Goal: Task Accomplishment & Management: Manage account settings

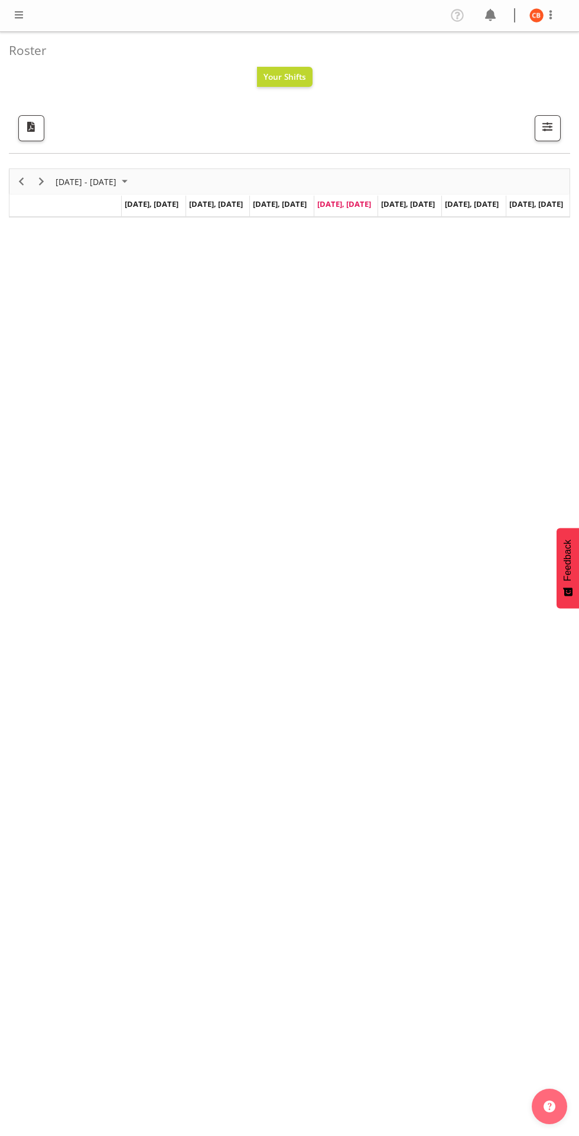
click at [28, 50] on h4 "Roster" at bounding box center [285, 51] width 552 height 14
click at [24, 17] on span at bounding box center [19, 15] width 14 height 14
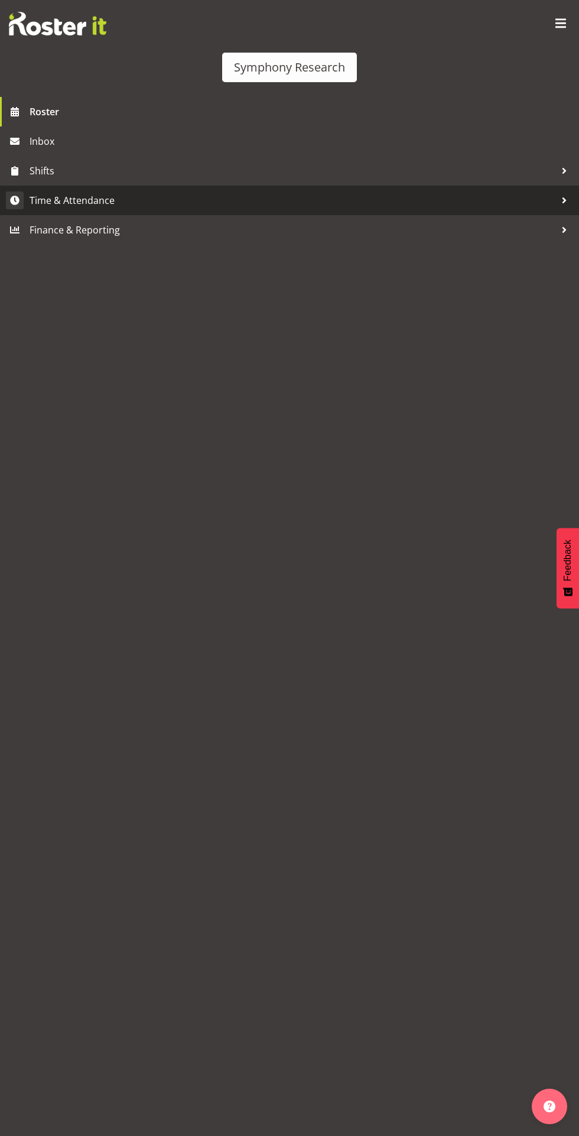
click at [122, 195] on span "Time & Attendance" at bounding box center [293, 201] width 526 height 18
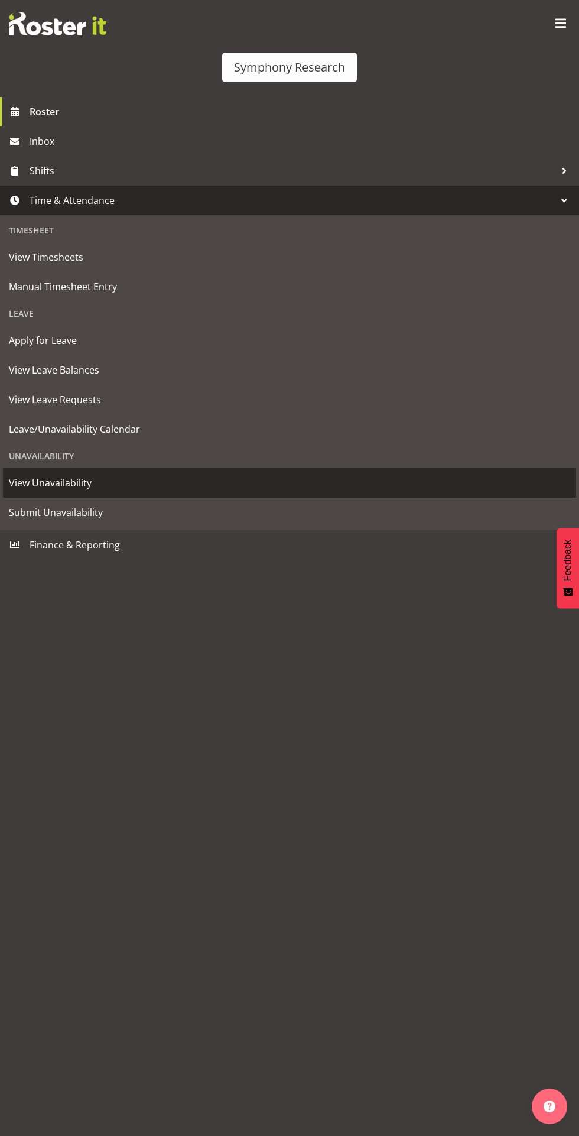
click at [127, 476] on span "View Unavailability" at bounding box center [290, 483] width 562 height 18
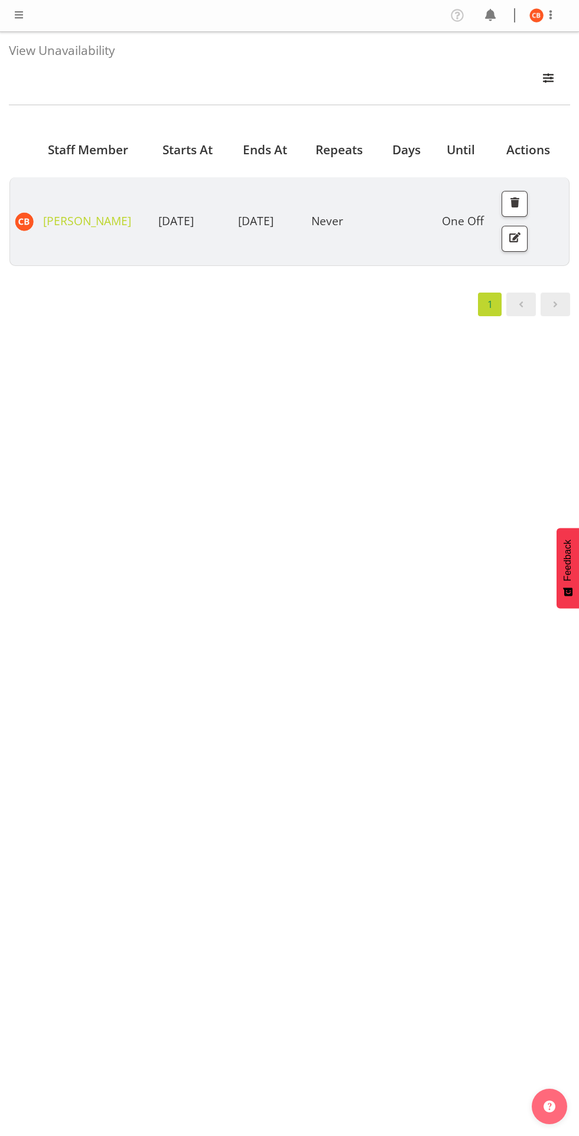
click at [19, 16] on span at bounding box center [19, 15] width 14 height 14
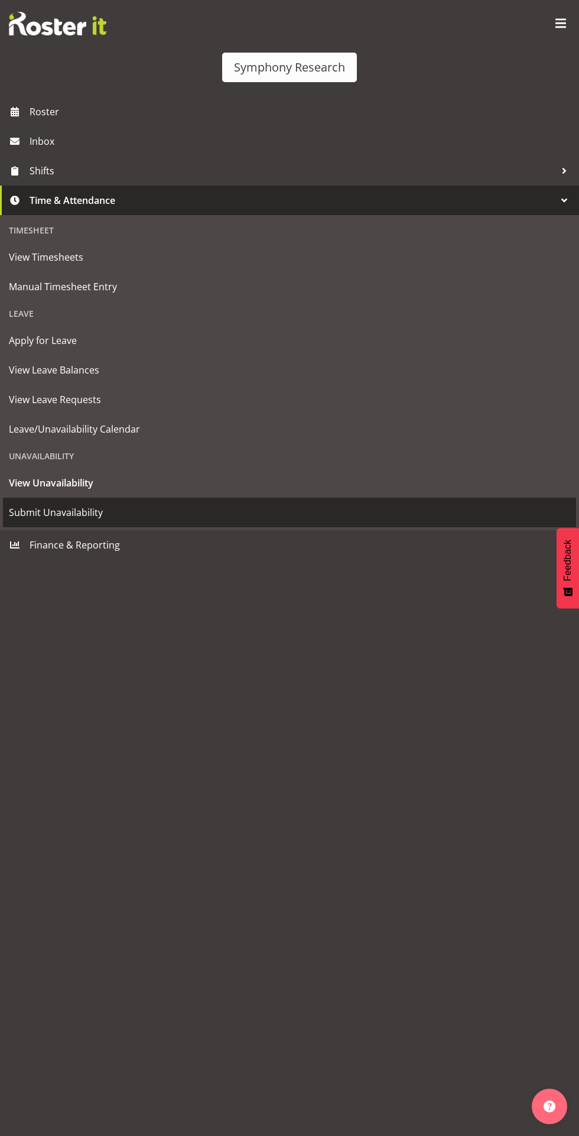
click at [128, 511] on span "Submit Unavailability" at bounding box center [290, 513] width 562 height 18
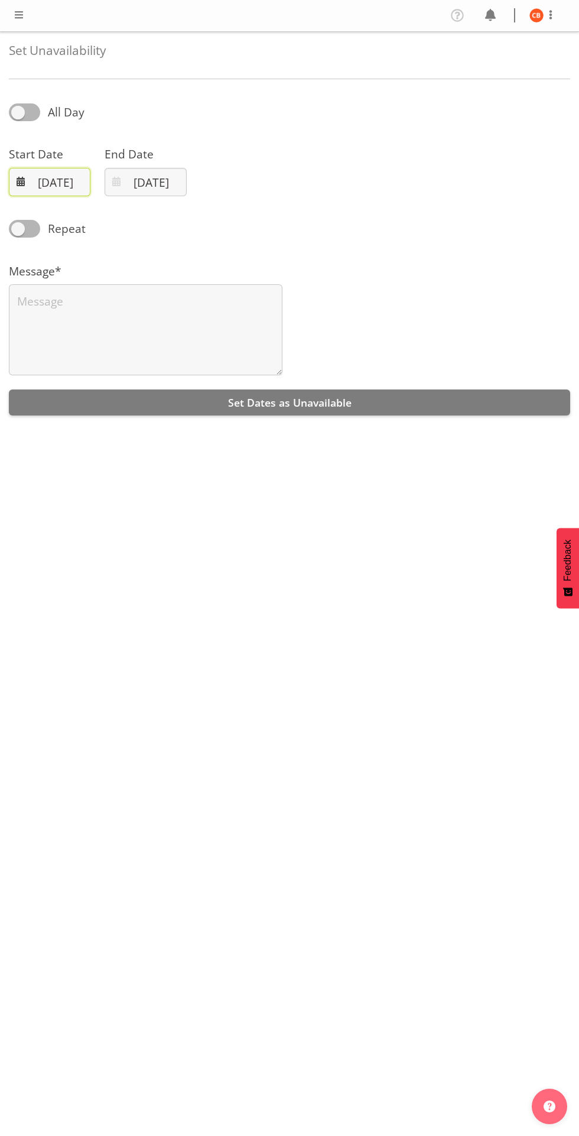
click at [70, 179] on input "14/08/2025" at bounding box center [50, 182] width 82 height 28
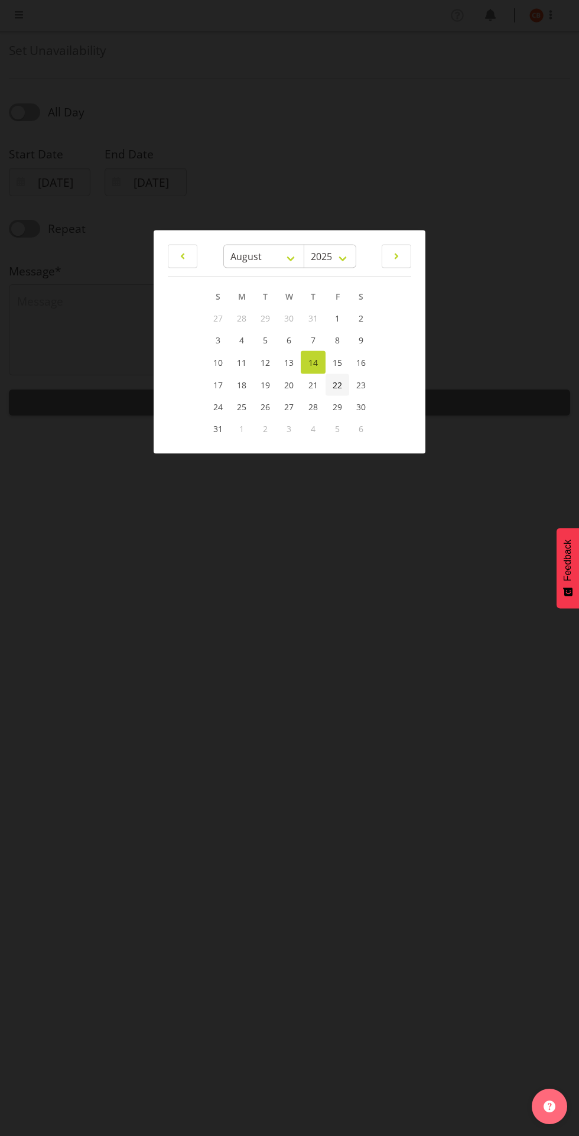
click at [338, 384] on span "22" at bounding box center [337, 384] width 9 height 11
type input "22/08/2025"
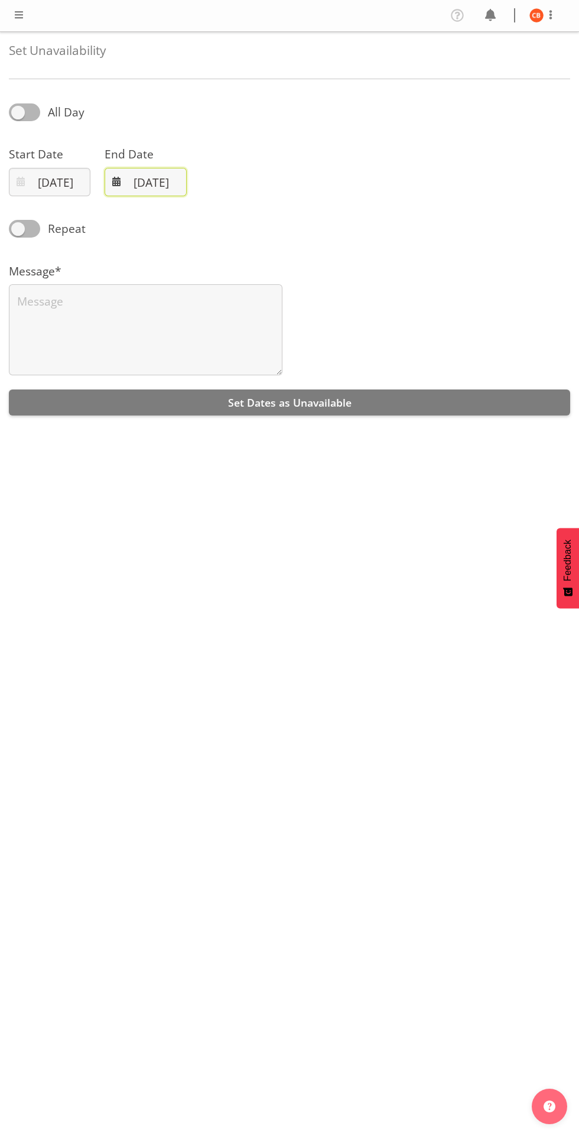
click at [162, 186] on input "14/08/2025" at bounding box center [146, 182] width 82 height 28
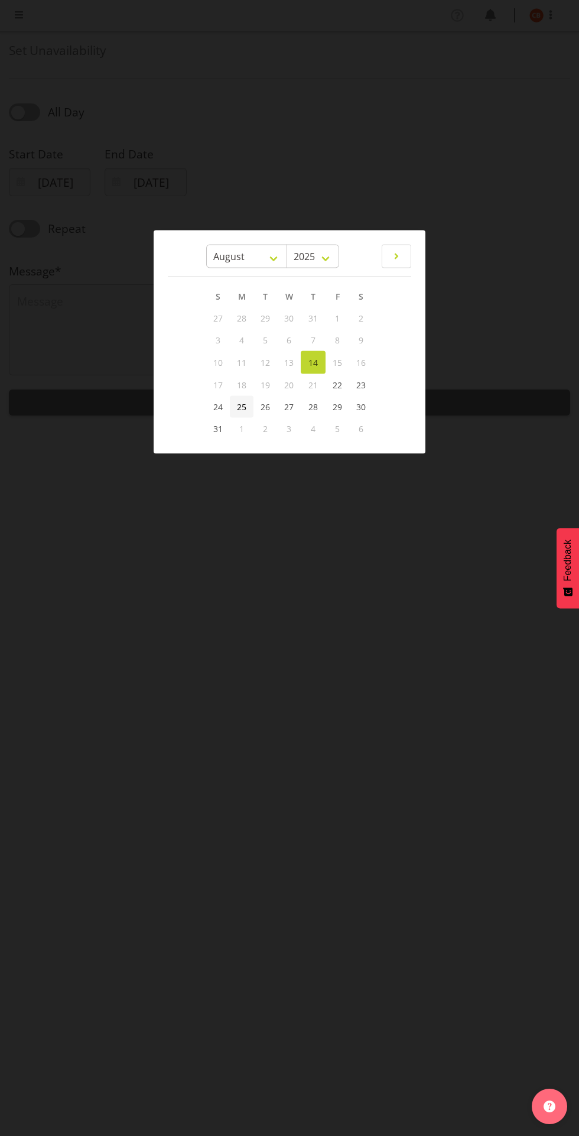
click at [241, 406] on span "25" at bounding box center [241, 406] width 9 height 11
type input "25/08/2025"
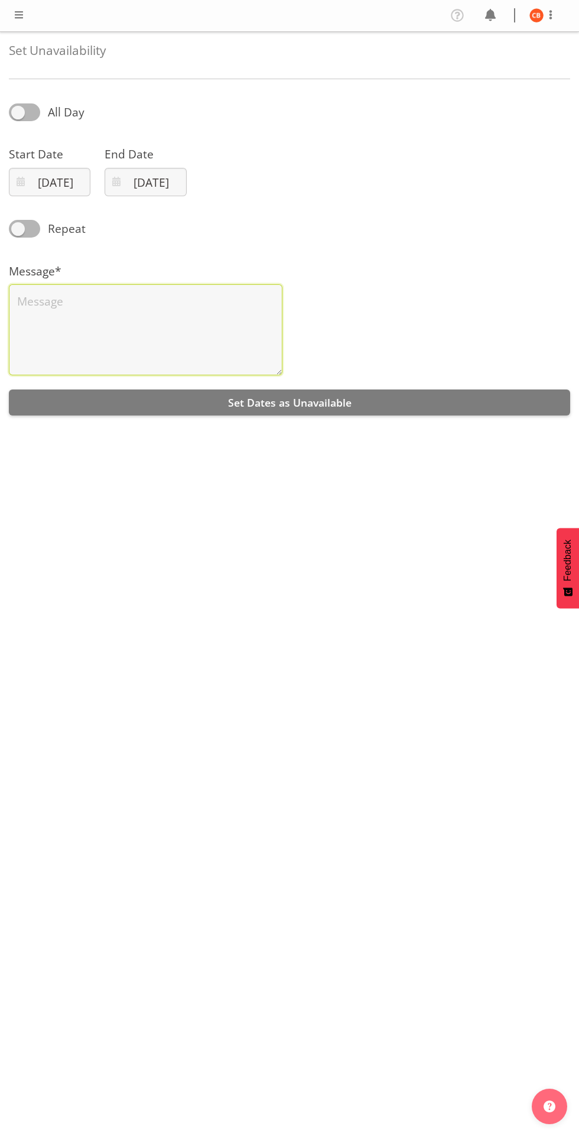
click at [230, 307] on textarea at bounding box center [146, 329] width 274 height 91
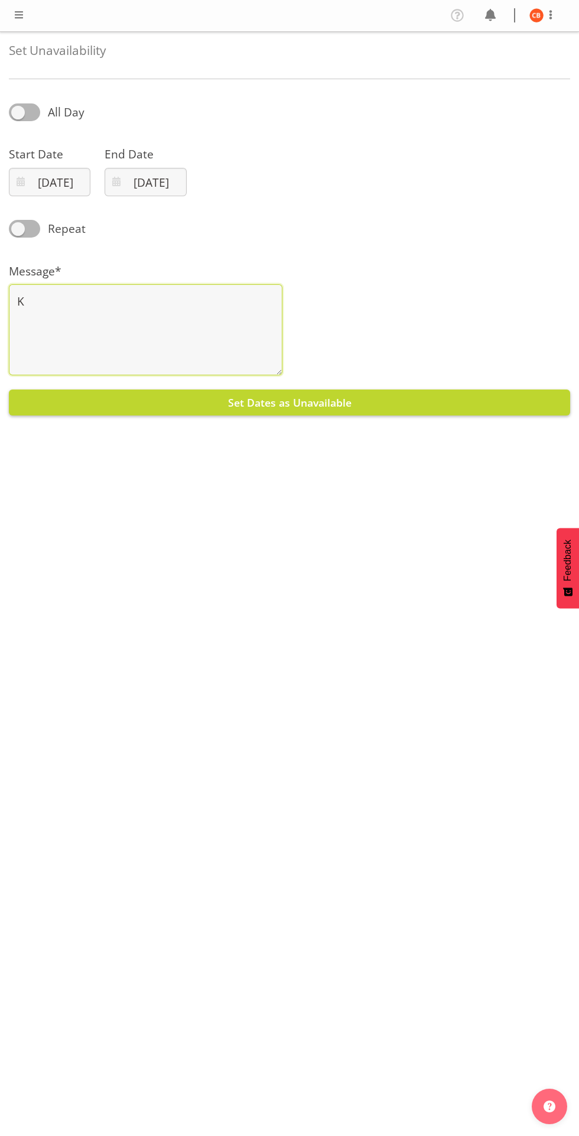
type textarea "K"
click at [475, 414] on button "Set Dates as Unavailable" at bounding box center [290, 403] width 562 height 26
